Goal: Task Accomplishment & Management: Manage account settings

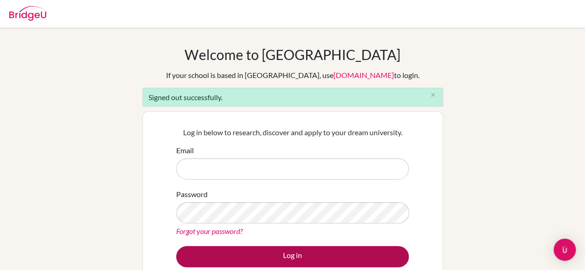
type input "senja.haryani@sampoernaacademy.sch.id"
click at [275, 257] on button "Log in" at bounding box center [292, 256] width 233 height 21
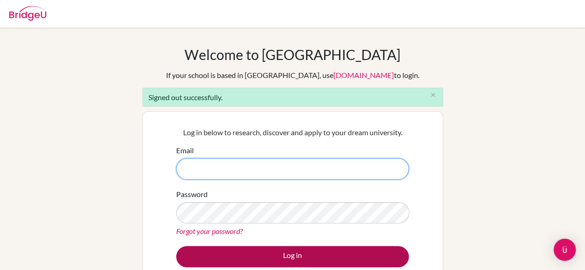
type input "[EMAIL_ADDRESS][DOMAIN_NAME]"
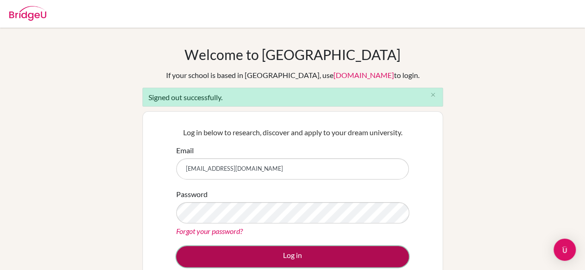
click at [274, 254] on button "Log in" at bounding box center [292, 256] width 233 height 21
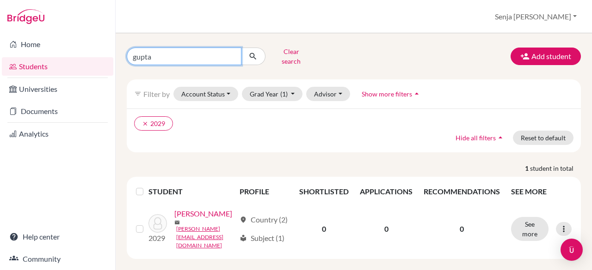
click at [173, 54] on input "gupta" at bounding box center [184, 57] width 115 height 18
type input "siti"
click button "submit" at bounding box center [253, 57] width 25 height 18
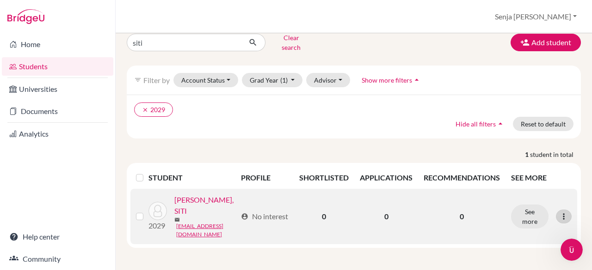
click at [559, 212] on icon at bounding box center [563, 216] width 9 height 9
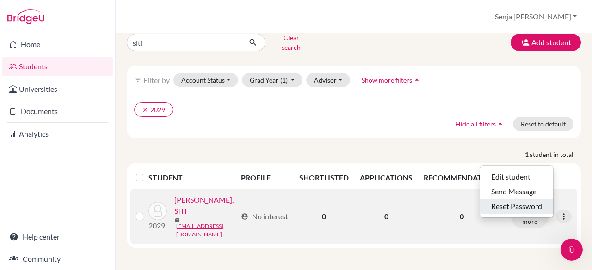
click at [500, 199] on button "Reset Password" at bounding box center [516, 206] width 73 height 15
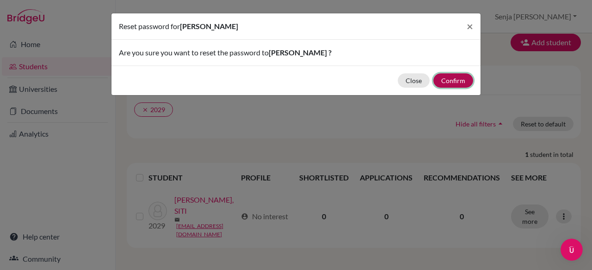
click at [460, 79] on button "Confirm" at bounding box center [453, 81] width 40 height 14
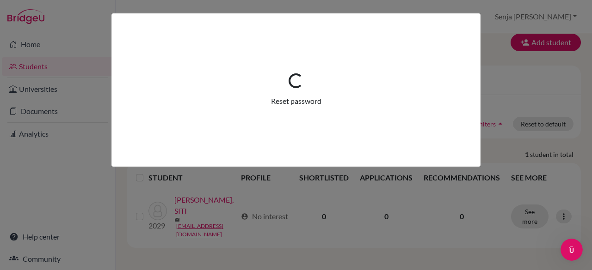
scroll to position [55, 0]
